Goal: Check status: Check status

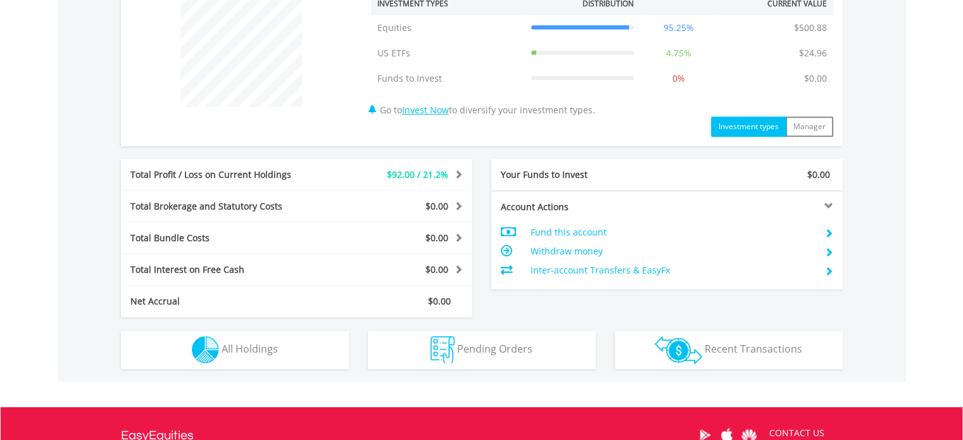
scroll to position [633, 0]
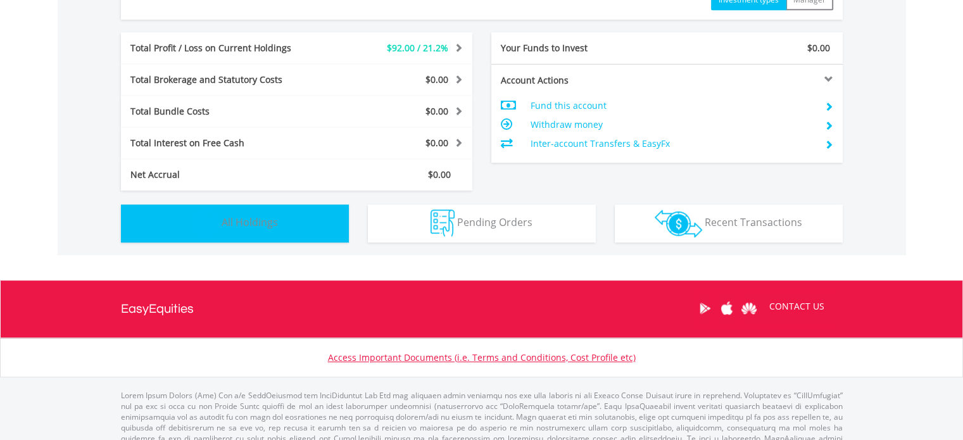
click at [314, 227] on button "Holdings All Holdings" at bounding box center [235, 223] width 228 height 38
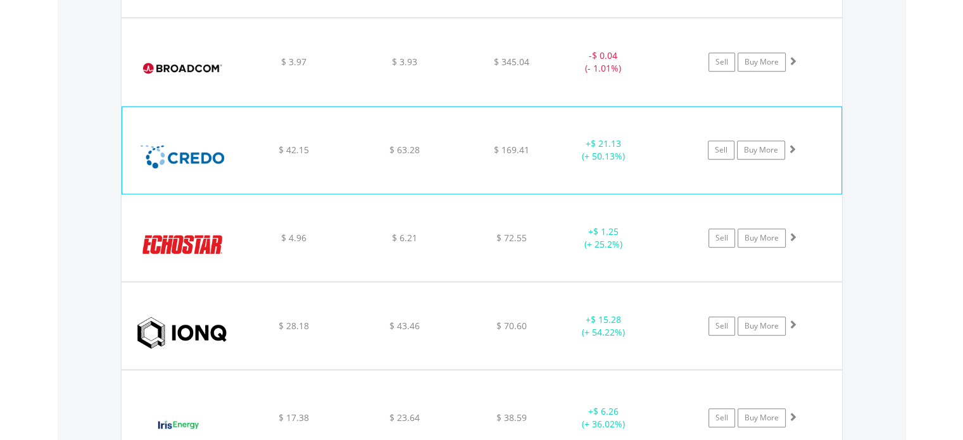
scroll to position [1165, 0]
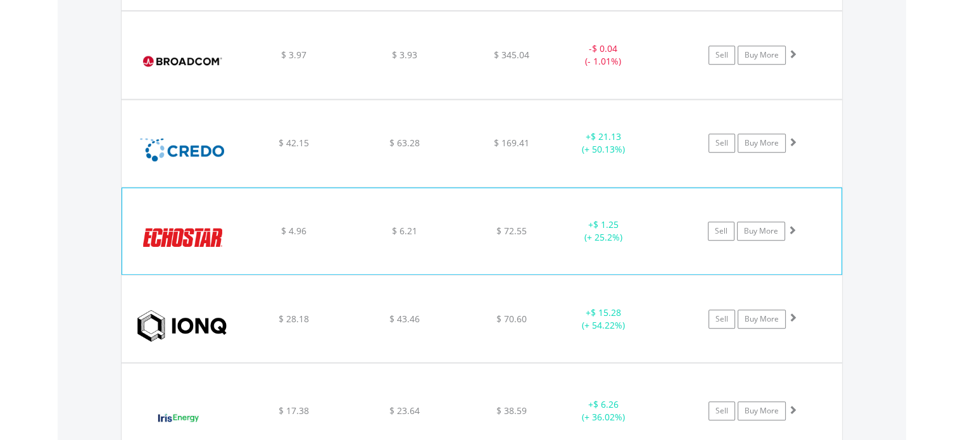
click at [551, 226] on div "$ 72.55" at bounding box center [511, 231] width 101 height 13
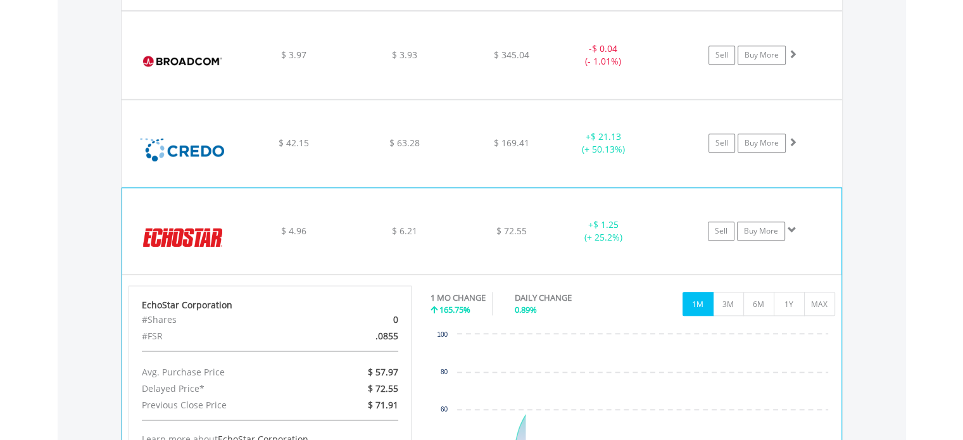
click at [559, 213] on div "﻿ EchoStar Corporation $ 4.96 $ 6.21 $ 72.55 + $ 1.25 (+ 25.2%) Sell Buy More" at bounding box center [481, 231] width 719 height 86
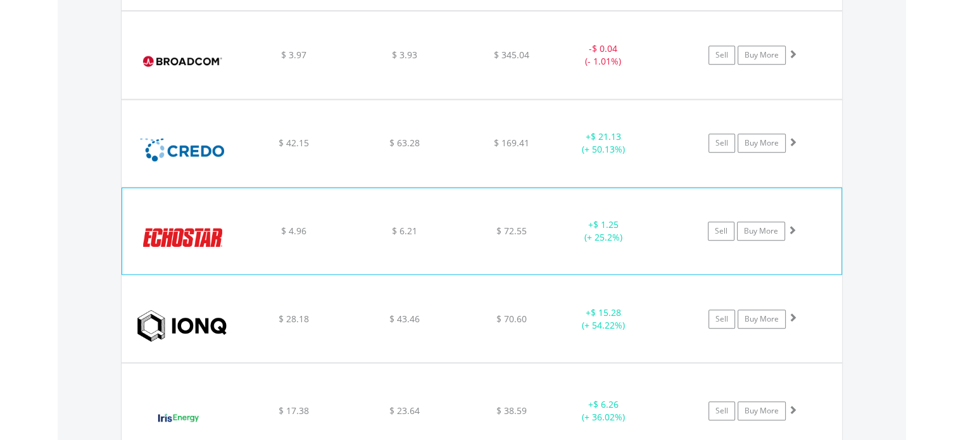
click at [552, 226] on div "$ 72.55" at bounding box center [511, 231] width 101 height 13
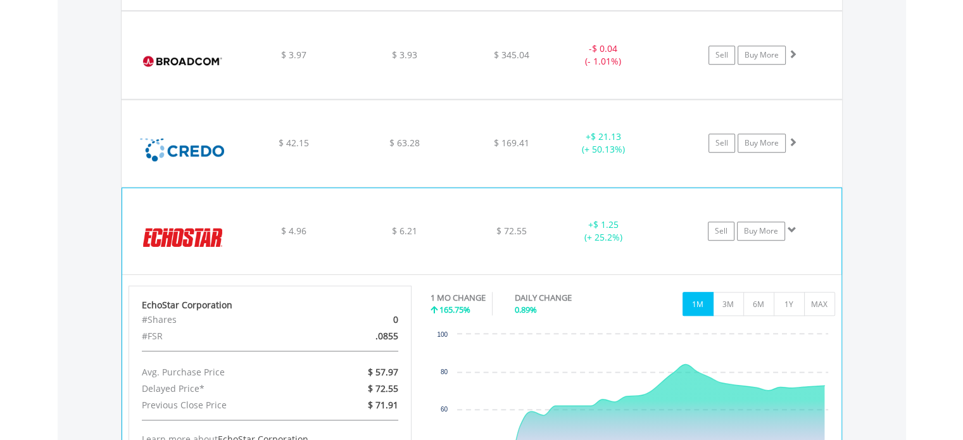
scroll to position [1292, 0]
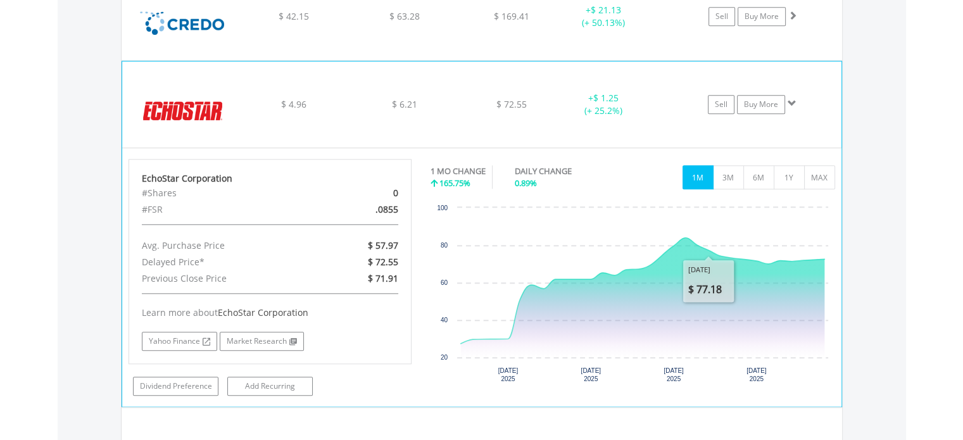
click at [723, 187] on div "1 MO CHANGE 165.75% DAILY CHANGE 0.89% 1M 3M 6M 1Y MAX" at bounding box center [632, 180] width 404 height 42
click at [727, 179] on button "3M" at bounding box center [728, 177] width 31 height 24
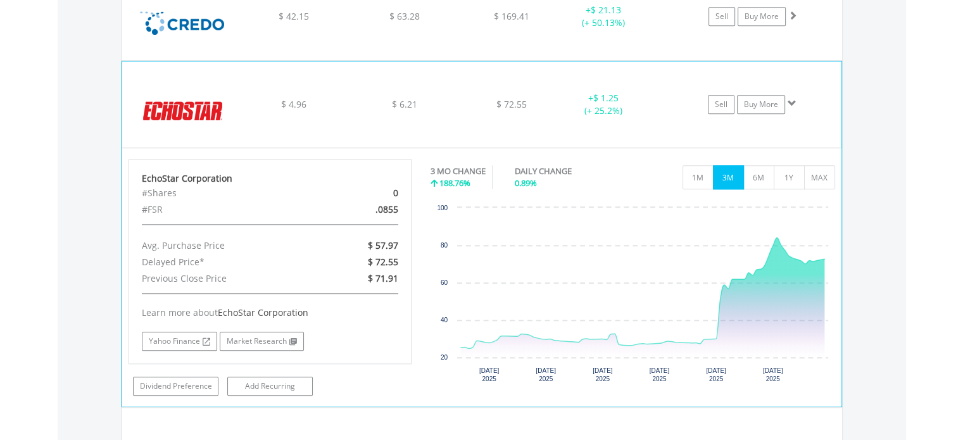
click at [572, 103] on div "+ $ 1.25 (+ 25.2%)" at bounding box center [602, 104] width 95 height 25
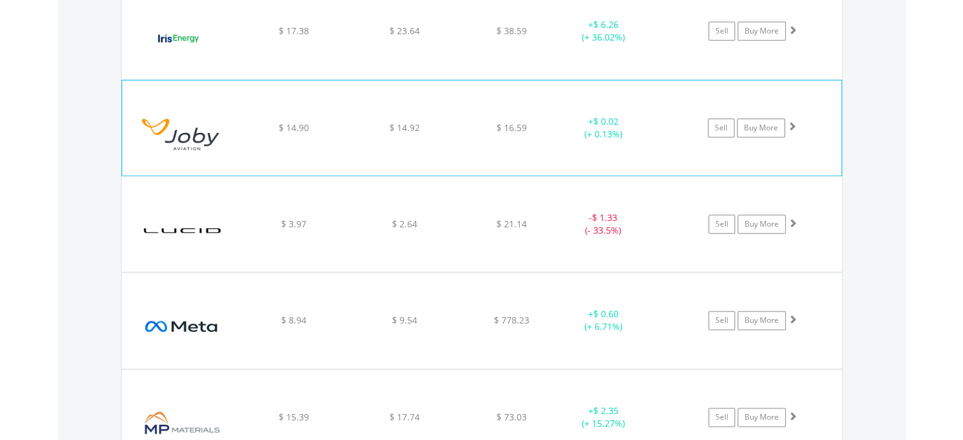
scroll to position [1608, 0]
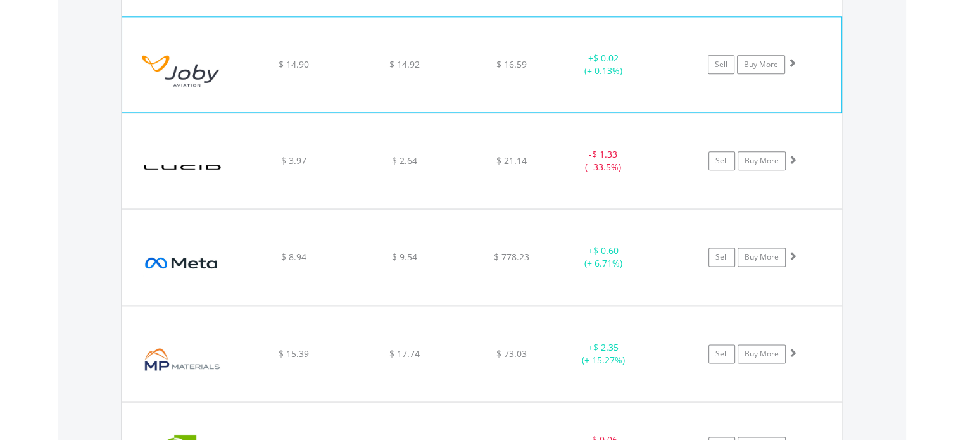
drag, startPoint x: 553, startPoint y: 78, endPoint x: 552, endPoint y: 92, distance: 14.6
click at [552, 80] on div "﻿ Joby Aviation Inc $ 14.90 $ 14.92 $ 16.59 + $ 0.02 (+ 0.13%) Sell Buy More" at bounding box center [481, 64] width 719 height 95
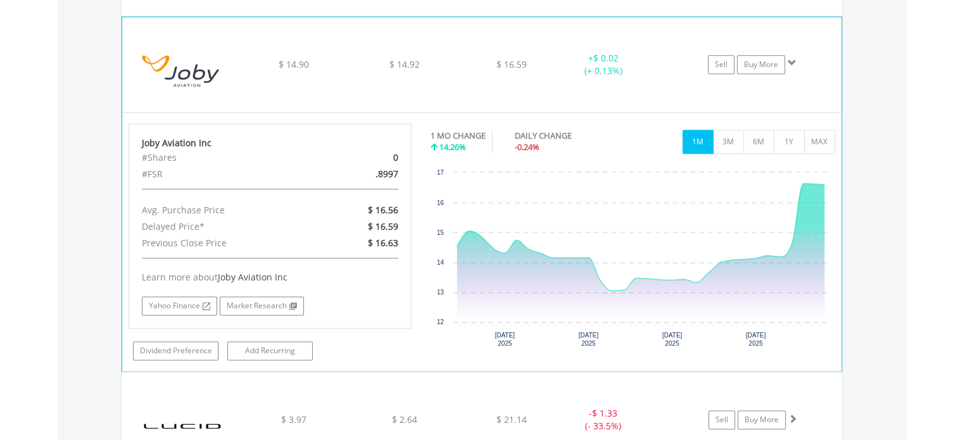
click at [544, 70] on div "﻿ Joby Aviation Inc $ 14.90 $ 14.92 $ 16.59 + $ 0.02 (+ 0.13%) Sell Buy More" at bounding box center [481, 64] width 719 height 95
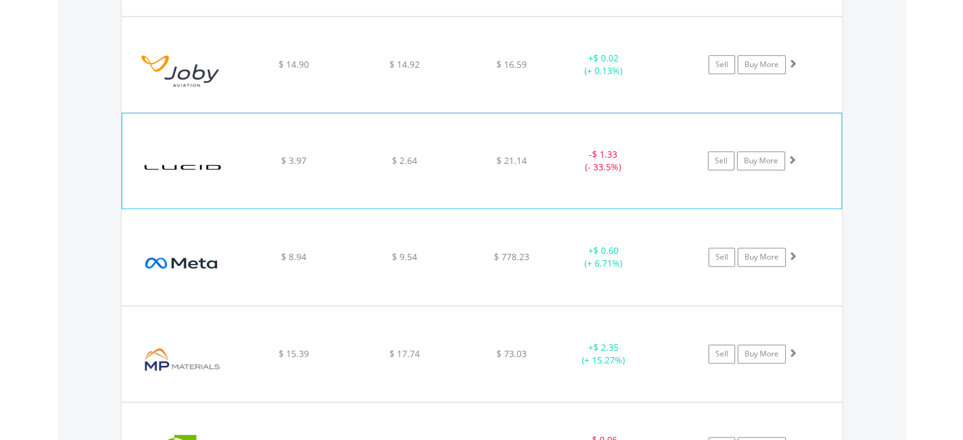
scroll to position [1671, 0]
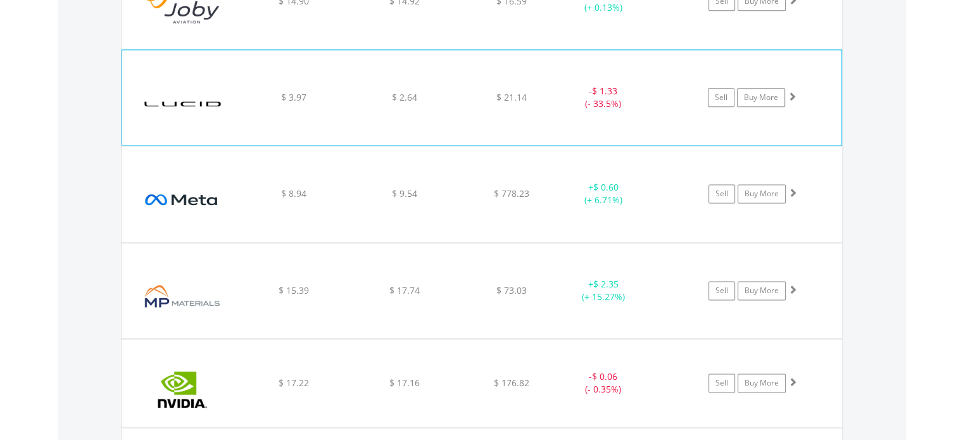
click at [555, 89] on div "- $ 1.33 (- 33.5%)" at bounding box center [602, 97] width 95 height 25
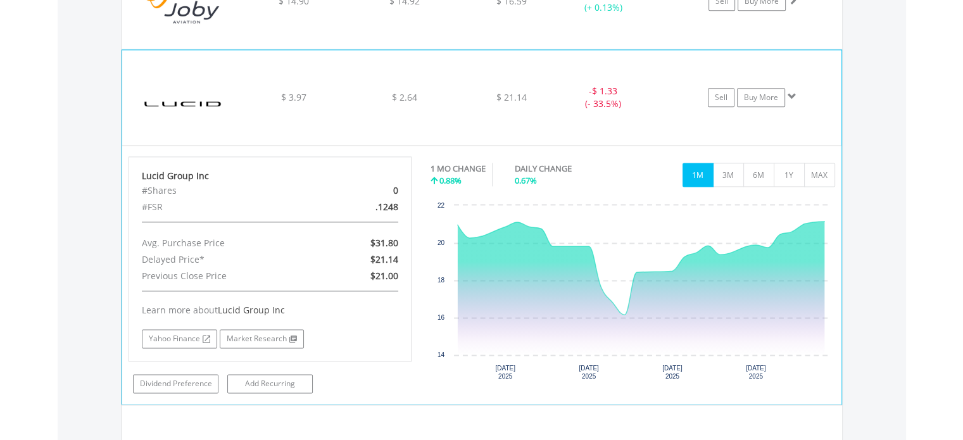
click at [554, 94] on div "$ 21.14" at bounding box center [511, 97] width 101 height 13
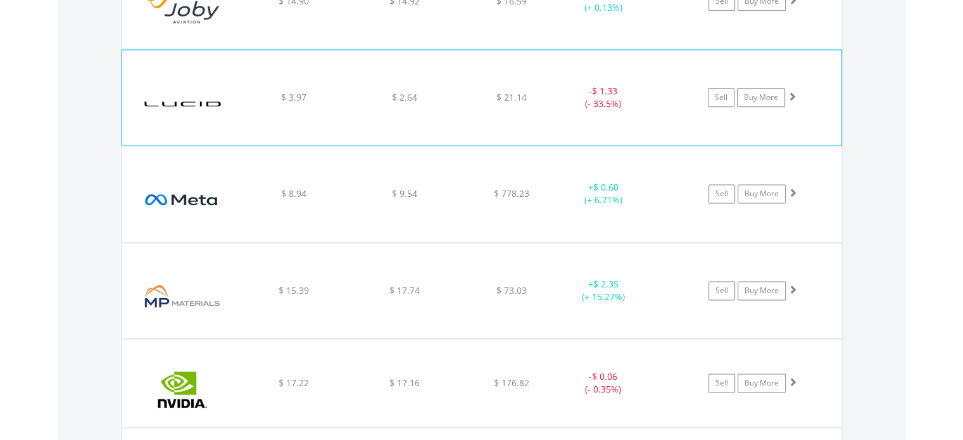
click at [555, 90] on div "- $ 1.33 (- 33.5%)" at bounding box center [602, 97] width 95 height 25
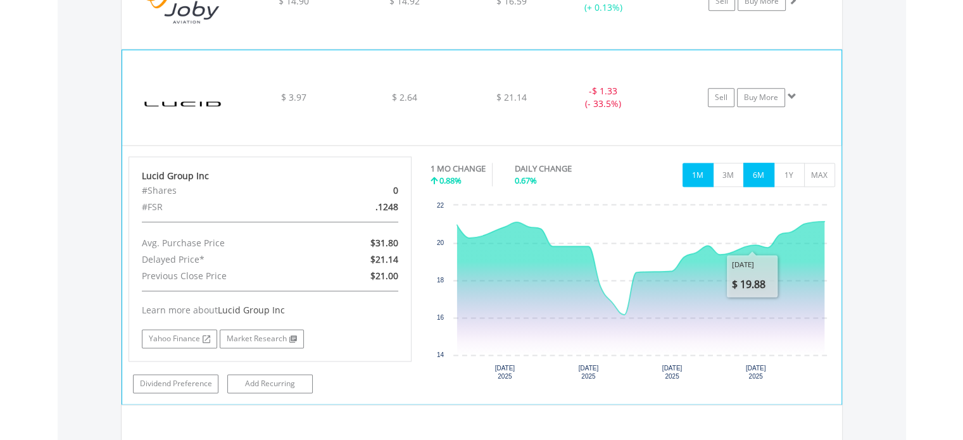
click at [744, 177] on button "6M" at bounding box center [758, 175] width 31 height 24
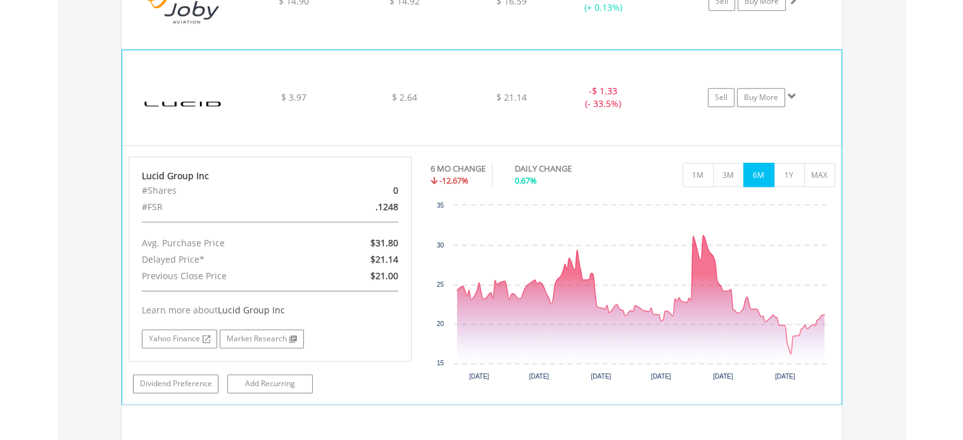
click at [564, 85] on div "- $ 1.33 (- 33.5%)" at bounding box center [602, 97] width 95 height 25
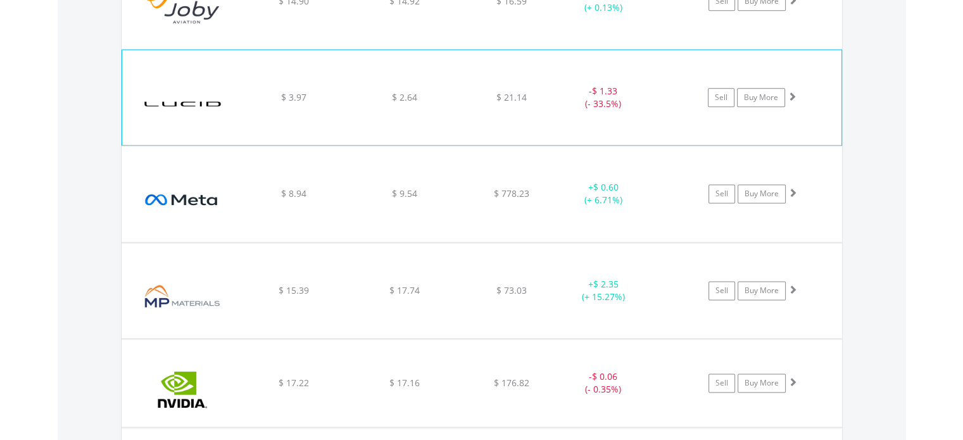
click at [564, 85] on div "- $ 1.33 (- 33.5%)" at bounding box center [602, 97] width 95 height 25
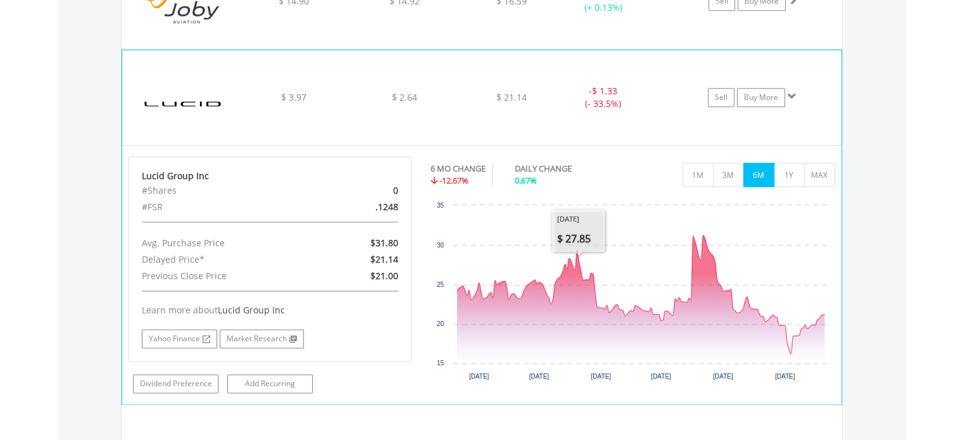
click at [449, 91] on div "$ 2.64" at bounding box center [405, 97] width 108 height 13
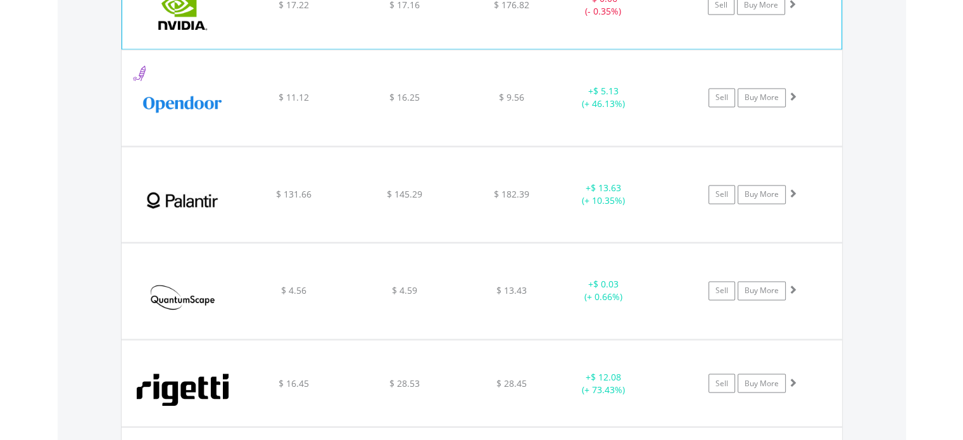
scroll to position [2051, 0]
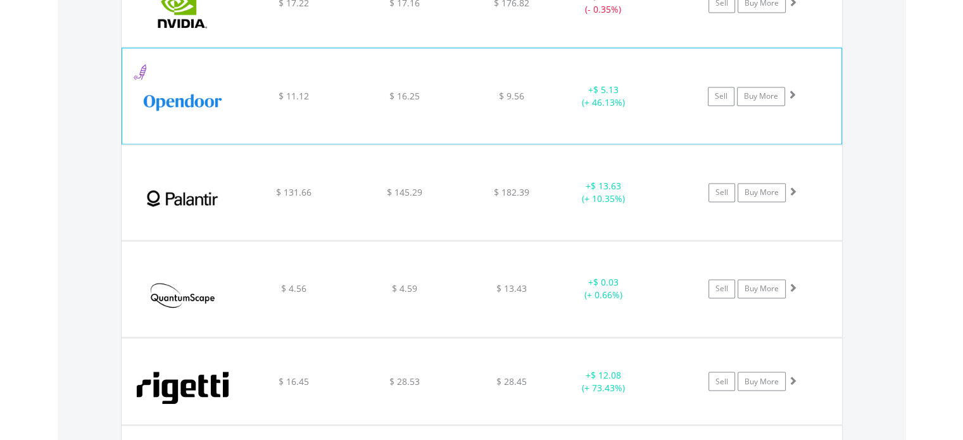
click at [456, 102] on div "﻿ Opendoor Technologies Inc $ 11.12 $ 16.25 $ 9.56 + $ 5.13 (+ 46.13%) Sell Buy…" at bounding box center [481, 95] width 719 height 95
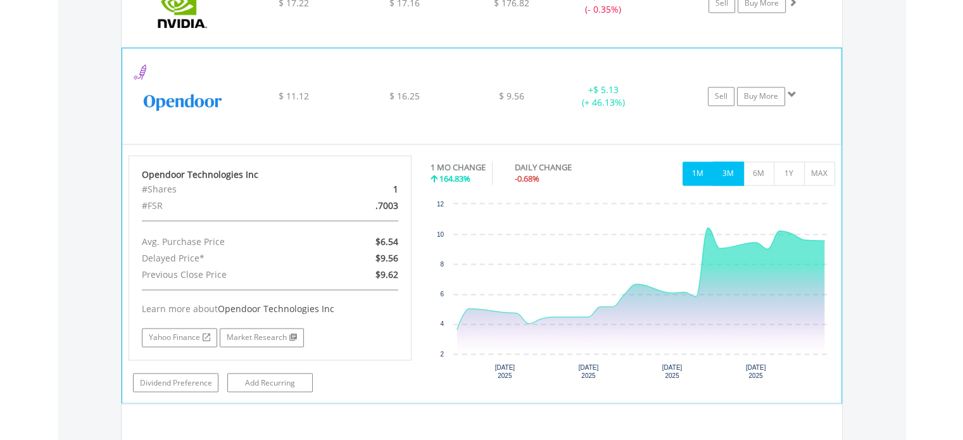
click at [730, 166] on button "3M" at bounding box center [728, 173] width 31 height 24
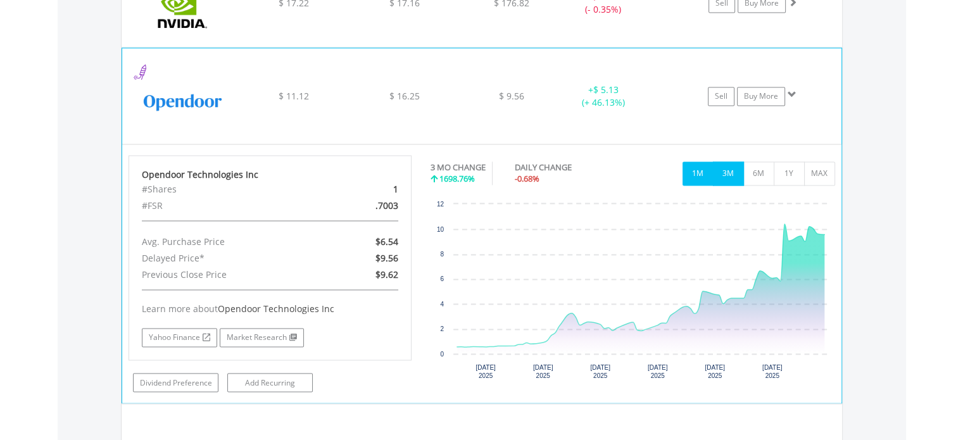
click at [699, 165] on button "1M" at bounding box center [697, 173] width 31 height 24
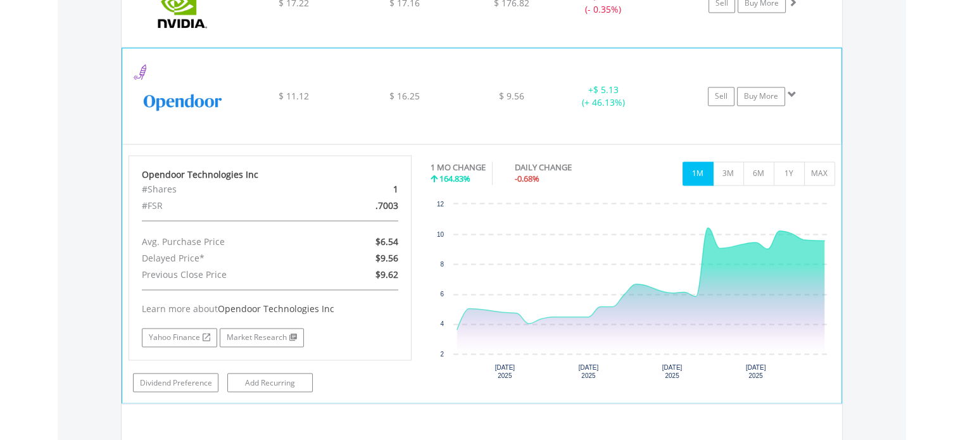
click at [468, 92] on div "$ 9.56" at bounding box center [511, 96] width 101 height 13
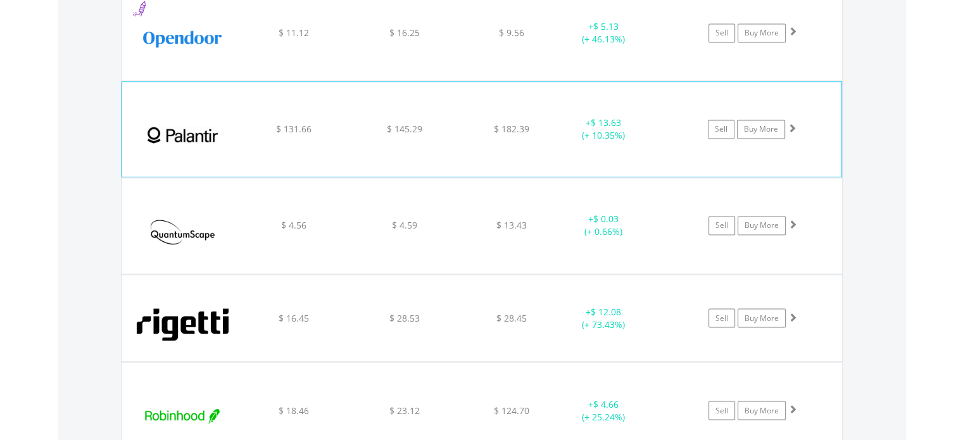
scroll to position [2178, 0]
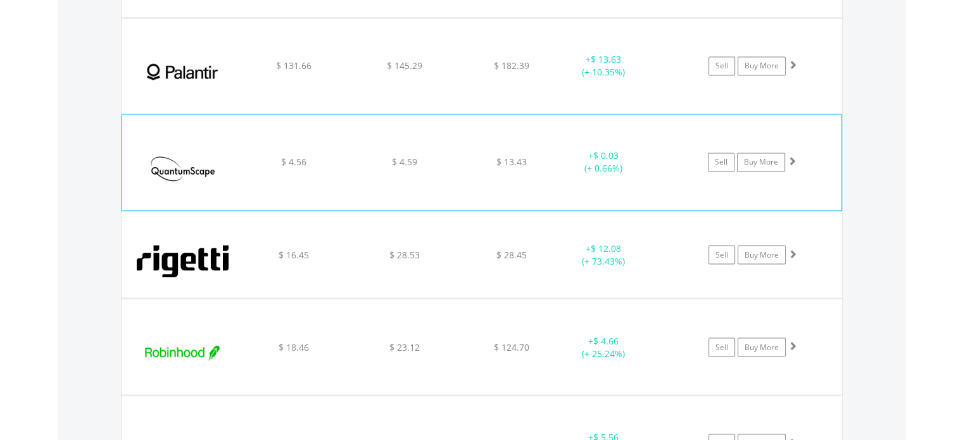
click at [469, 165] on div "﻿ QuantumScape Corp $ 4.56 $ 4.59 $ 13.43 + $ 0.03 (+ 0.66%) Sell Buy More" at bounding box center [481, 162] width 719 height 95
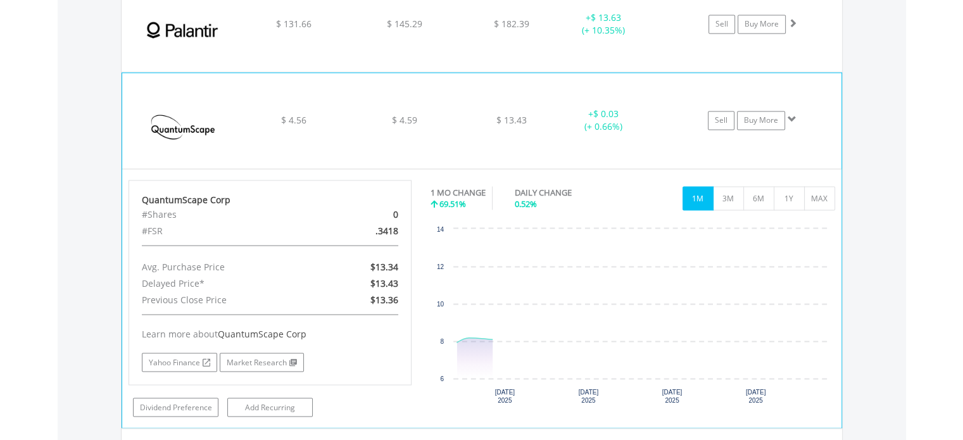
scroll to position [2241, 0]
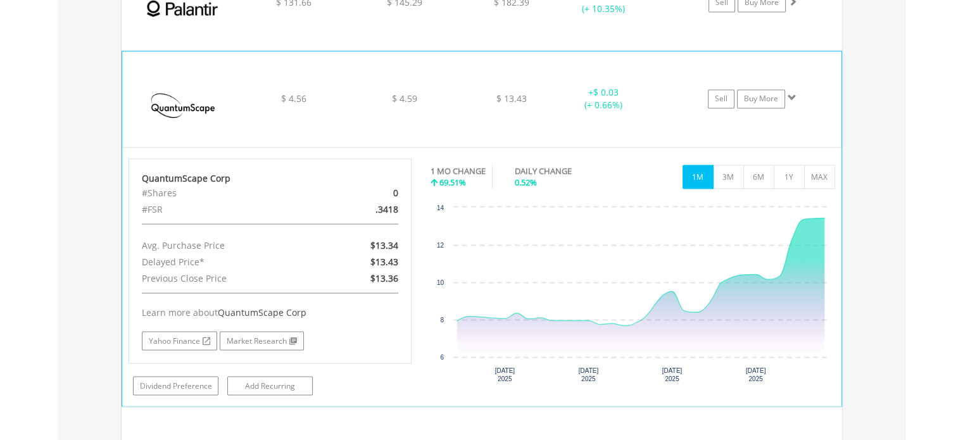
click at [444, 92] on div "$ 4.59" at bounding box center [405, 98] width 108 height 13
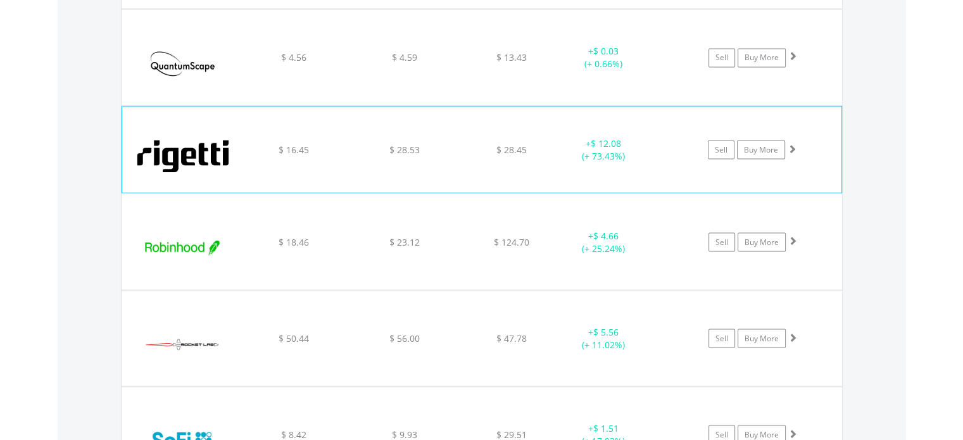
scroll to position [2304, 0]
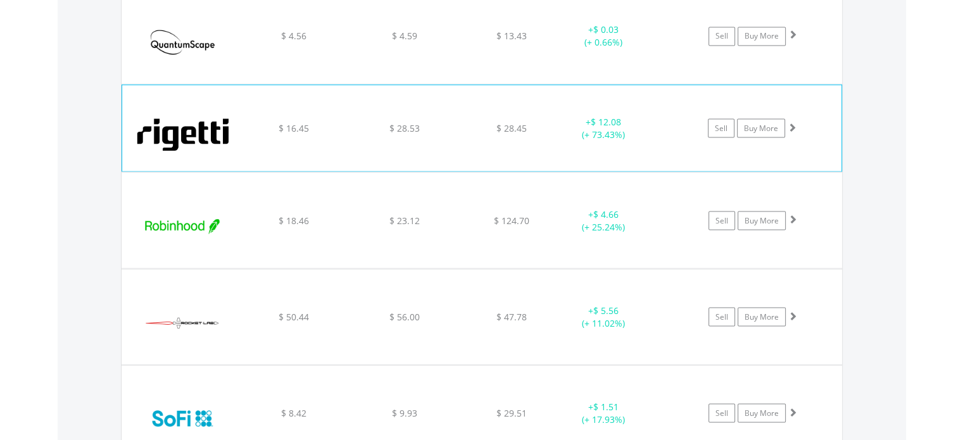
click at [475, 125] on div "$ 28.45" at bounding box center [511, 128] width 101 height 13
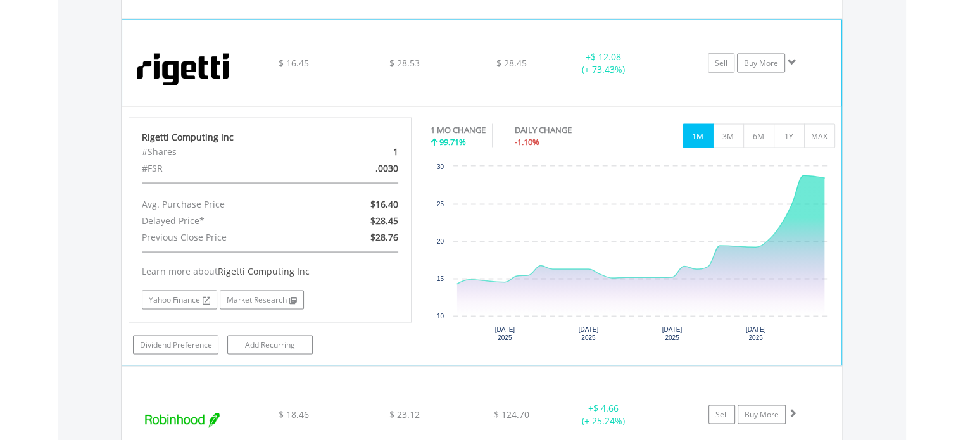
scroll to position [2367, 0]
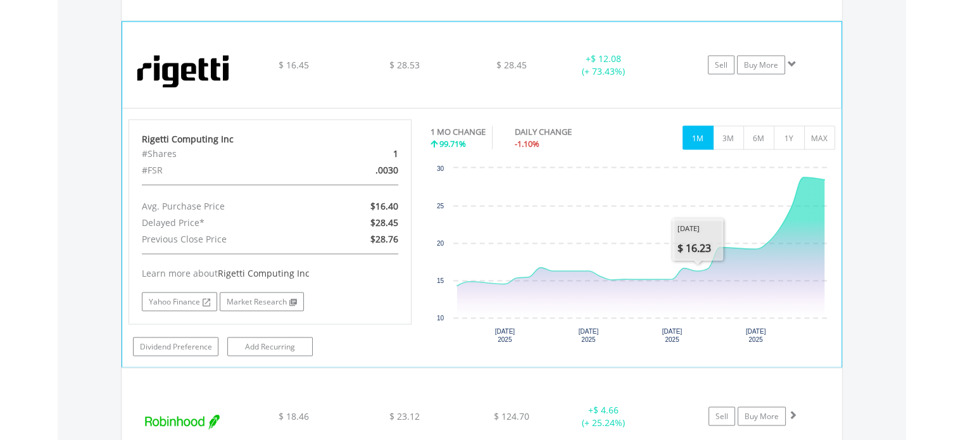
click at [496, 83] on div "﻿ Rigetti Computing Inc $ 16.45 $ 28.53 $ 28.45 + $ 12.08 (+ 73.43%) Sell Buy M…" at bounding box center [481, 65] width 719 height 86
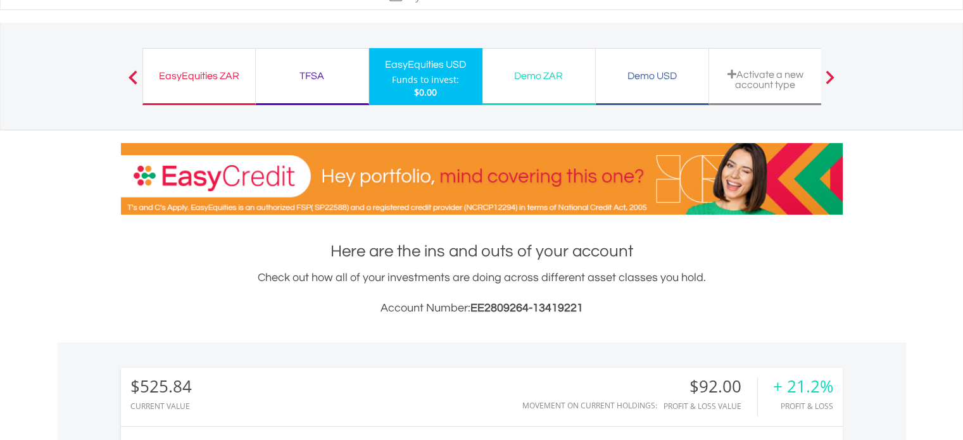
scroll to position [0, 0]
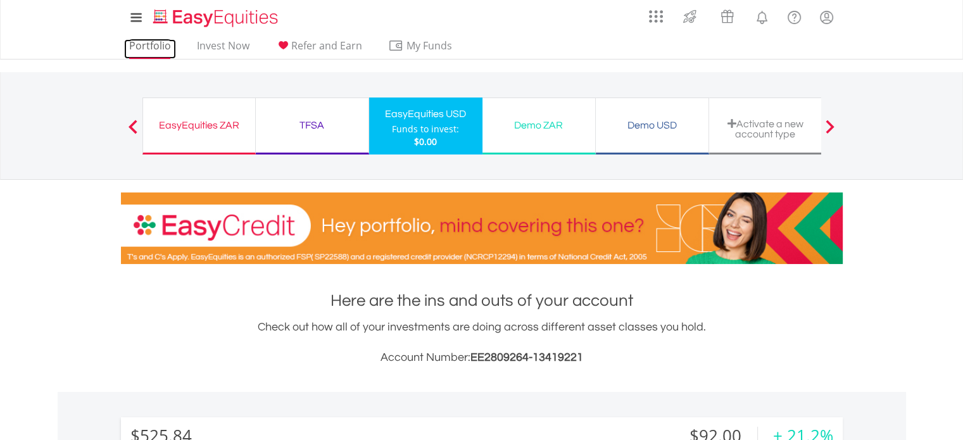
click at [154, 47] on link "Portfolio" at bounding box center [150, 49] width 52 height 20
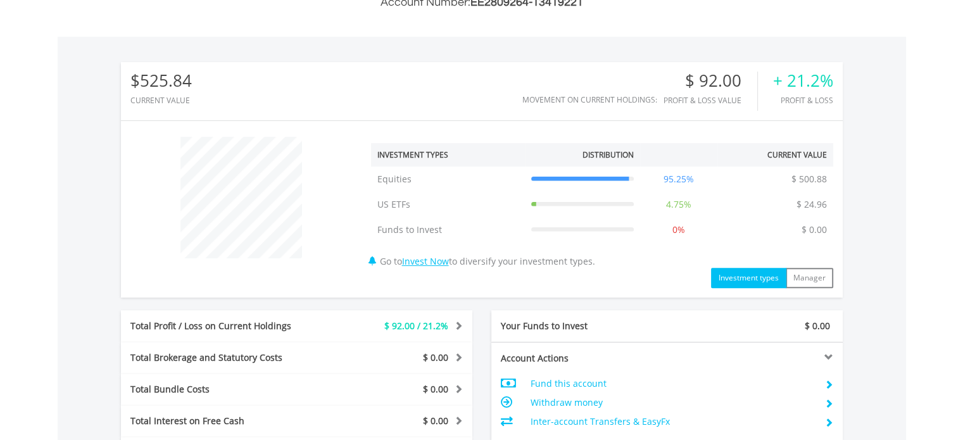
scroll to position [633, 0]
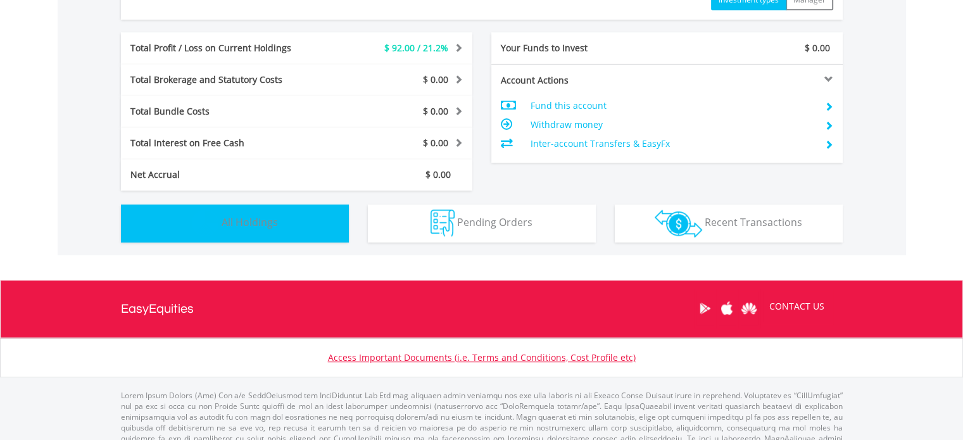
click at [284, 218] on button "Holdings All Holdings" at bounding box center [235, 223] width 228 height 38
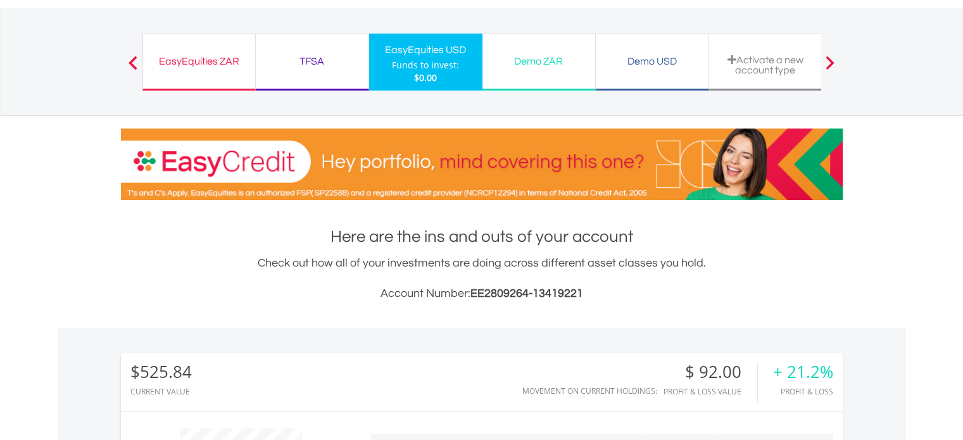
scroll to position [0, 0]
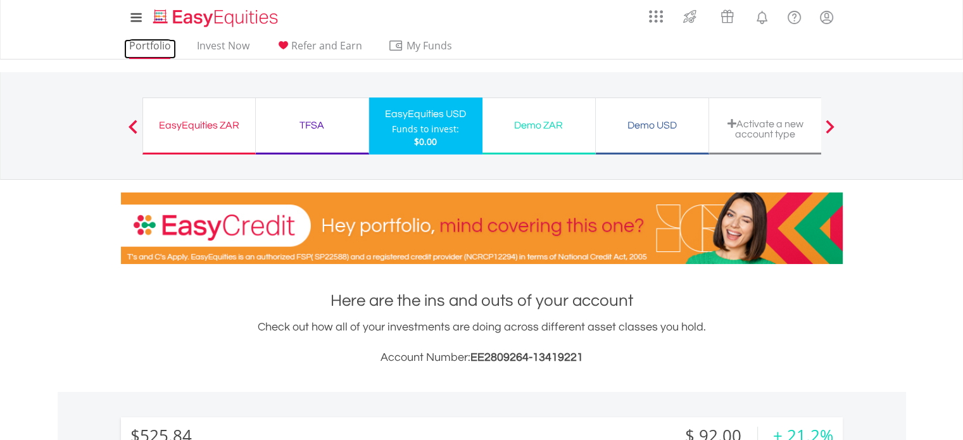
click at [140, 40] on link "Portfolio" at bounding box center [150, 49] width 52 height 20
